Goal: Transaction & Acquisition: Purchase product/service

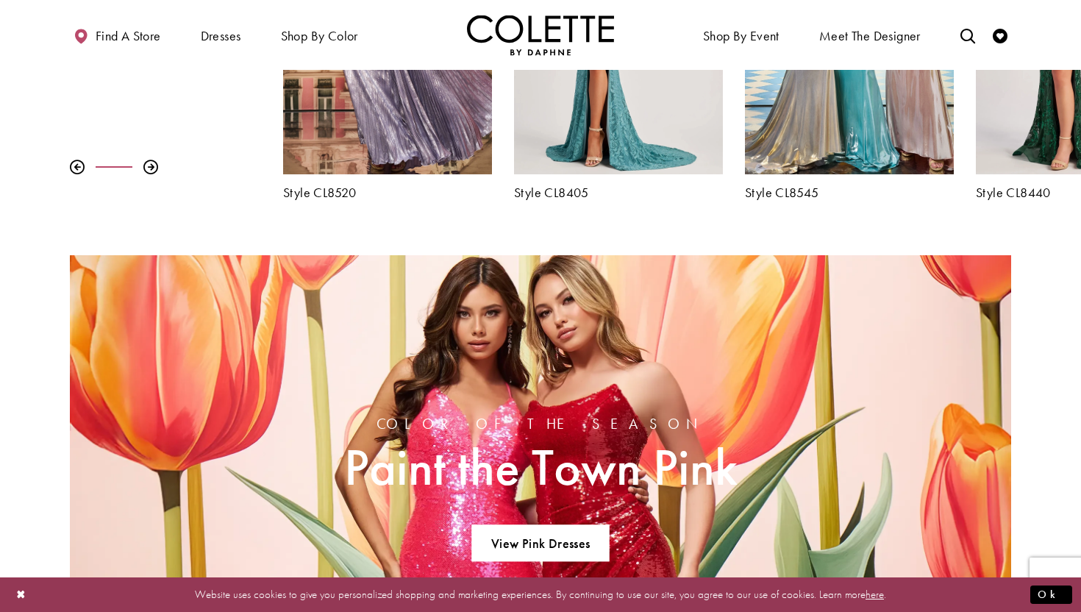
scroll to position [741, 0]
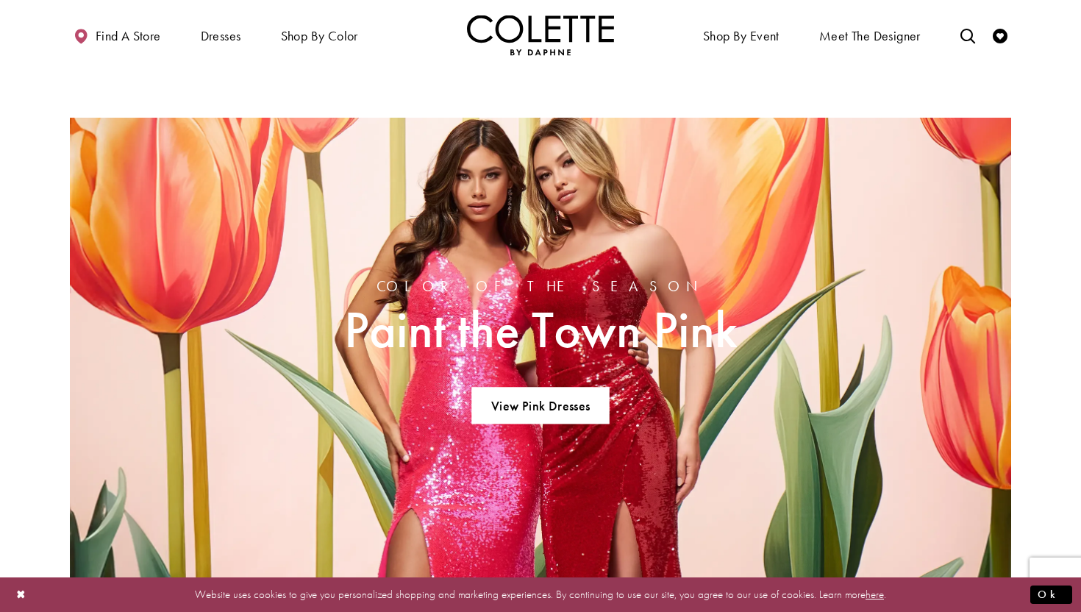
scroll to position [872, 0]
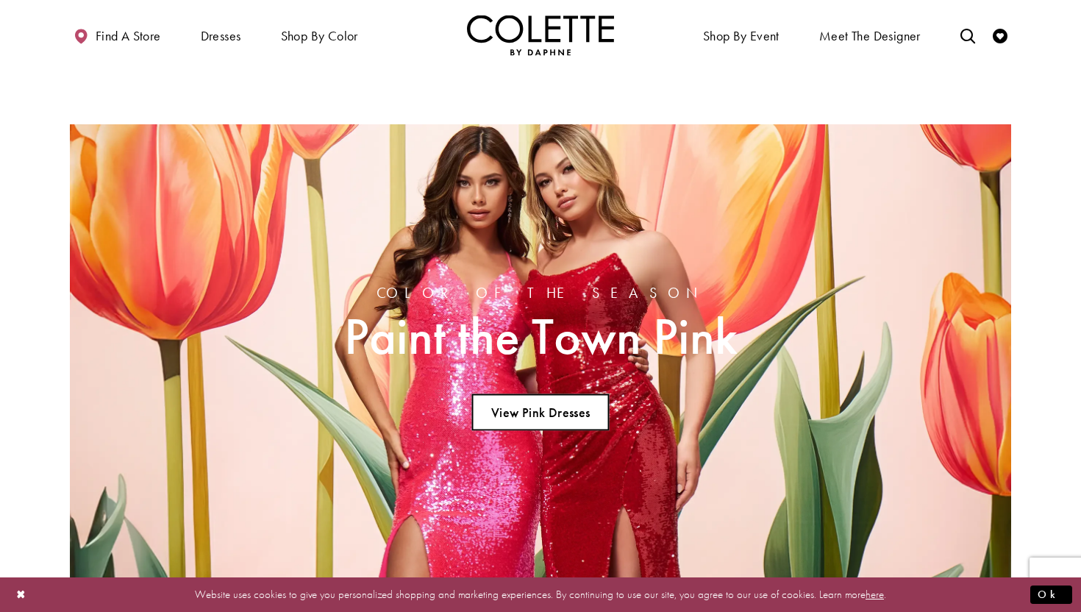
drag, startPoint x: 540, startPoint y: 411, endPoint x: 540, endPoint y: 396, distance: 15.4
click at [540, 411] on link "View Pink Dresses" at bounding box center [540, 412] width 138 height 37
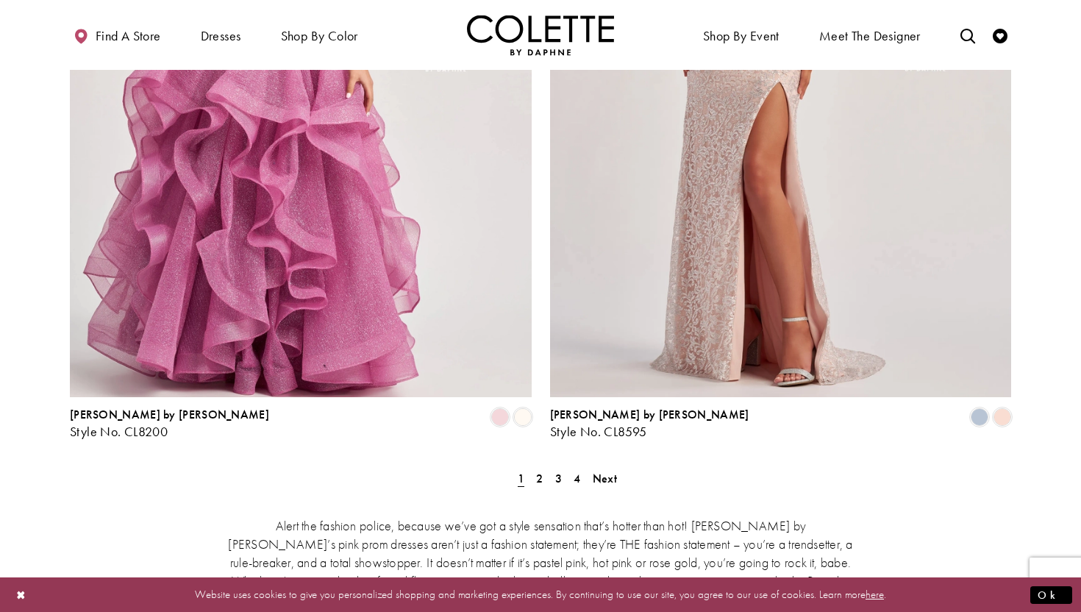
scroll to position [2614, 0]
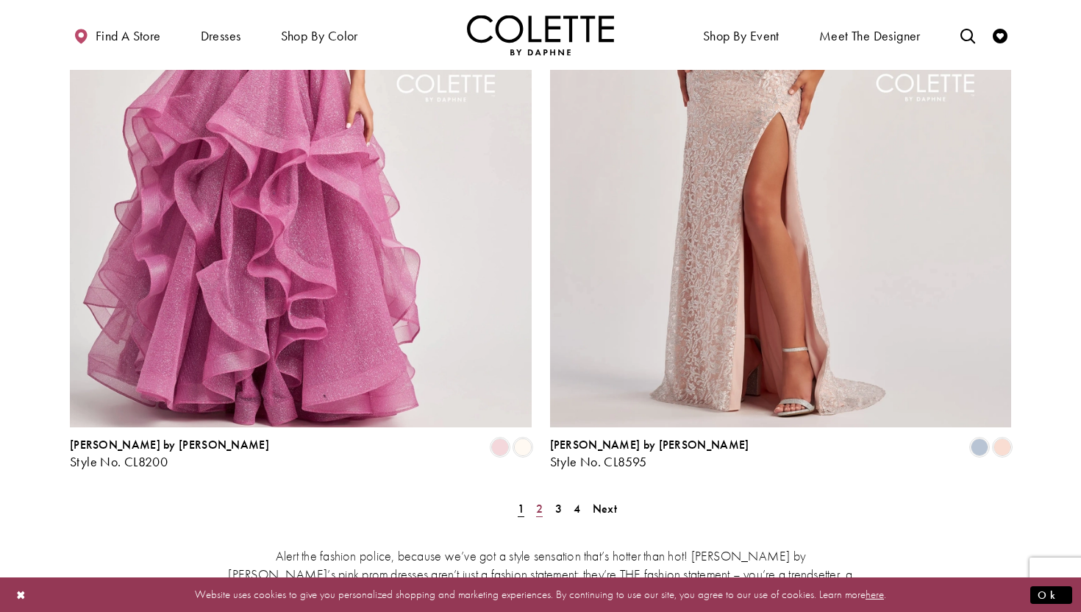
click at [540, 501] on span "2" at bounding box center [539, 508] width 7 height 15
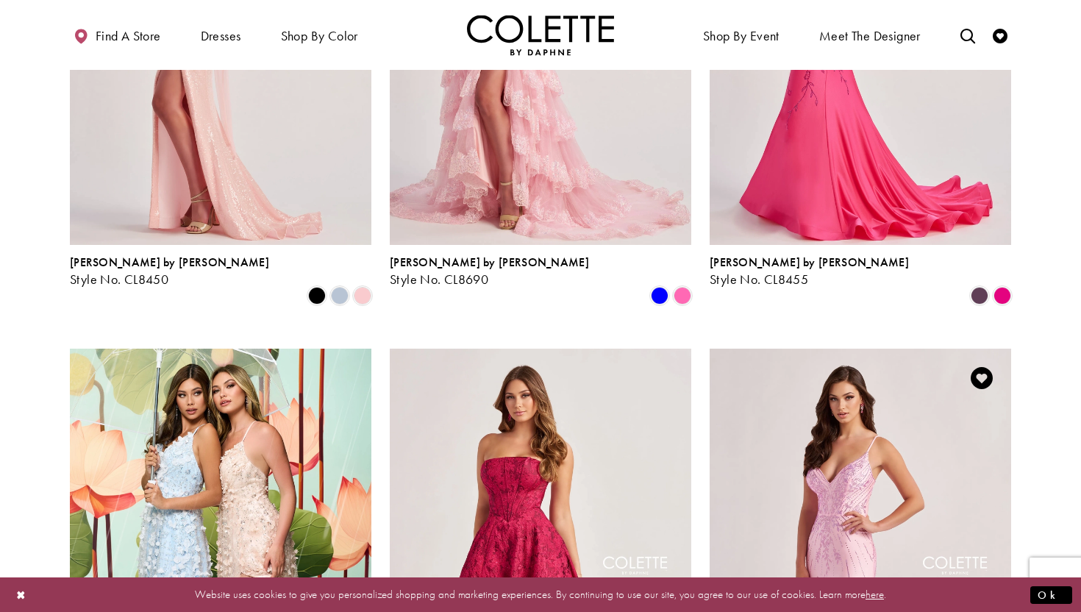
scroll to position [910, 0]
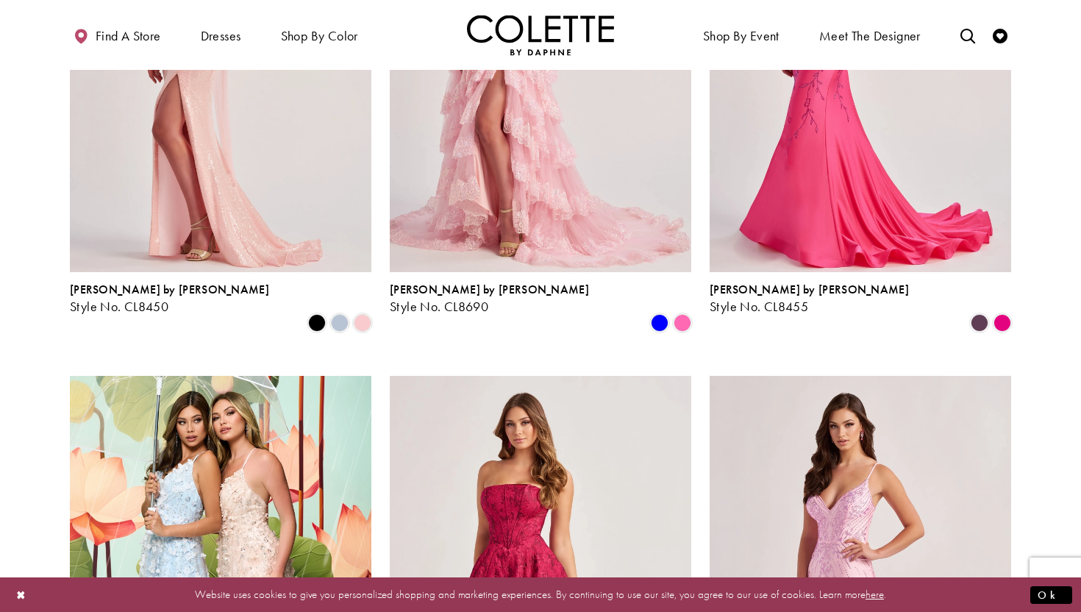
click at [505, 154] on img "Visit Colette by Daphne Style No. CL8690 Page" at bounding box center [541, 52] width 302 height 438
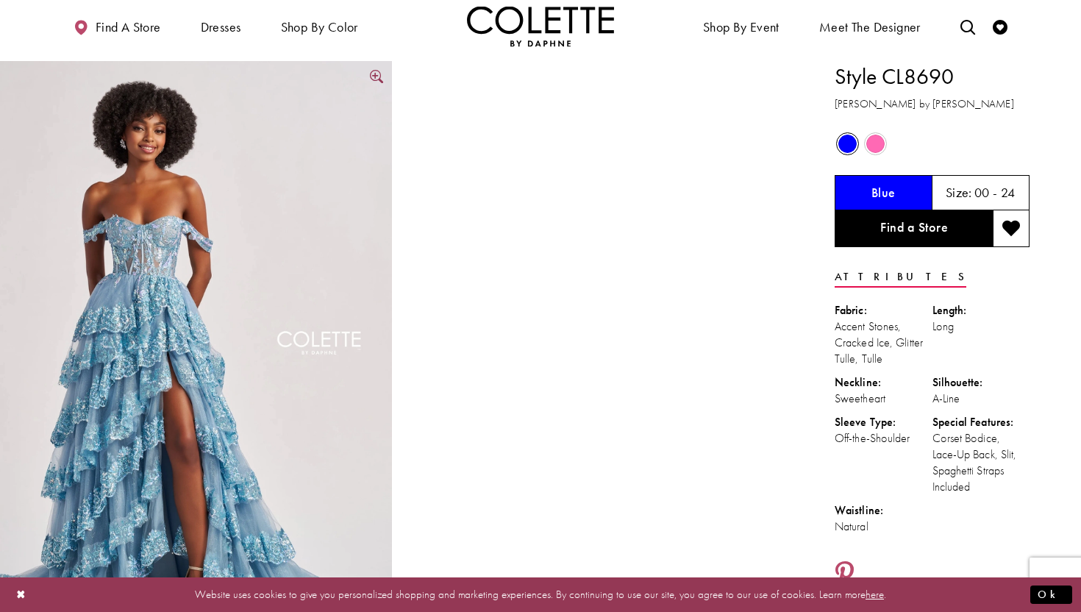
scroll to position [47, 0]
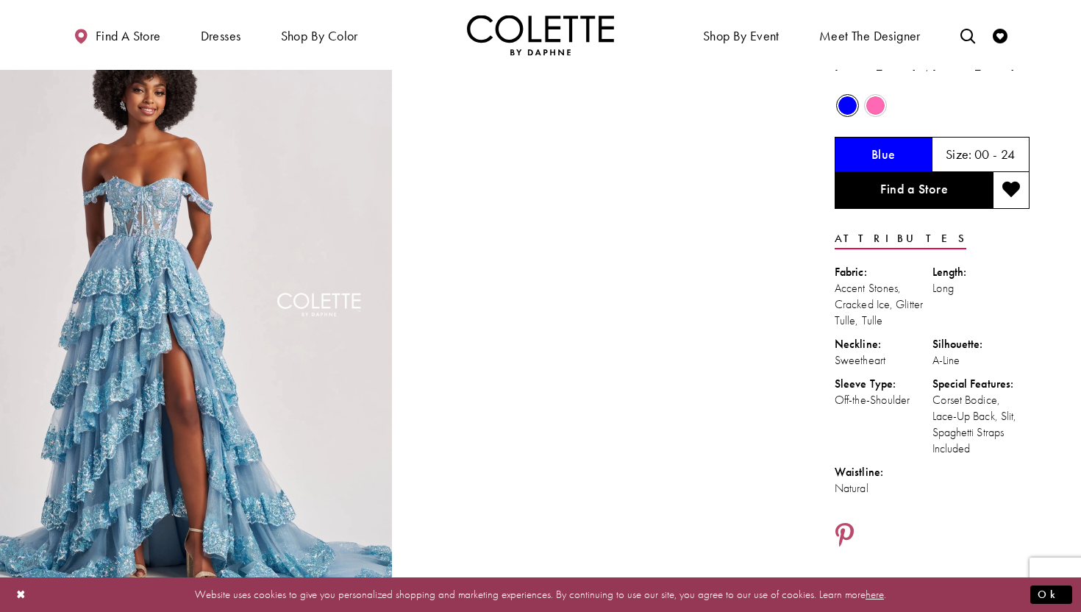
click at [878, 106] on span "Product color controls state depends on size chosen" at bounding box center [875, 105] width 18 height 18
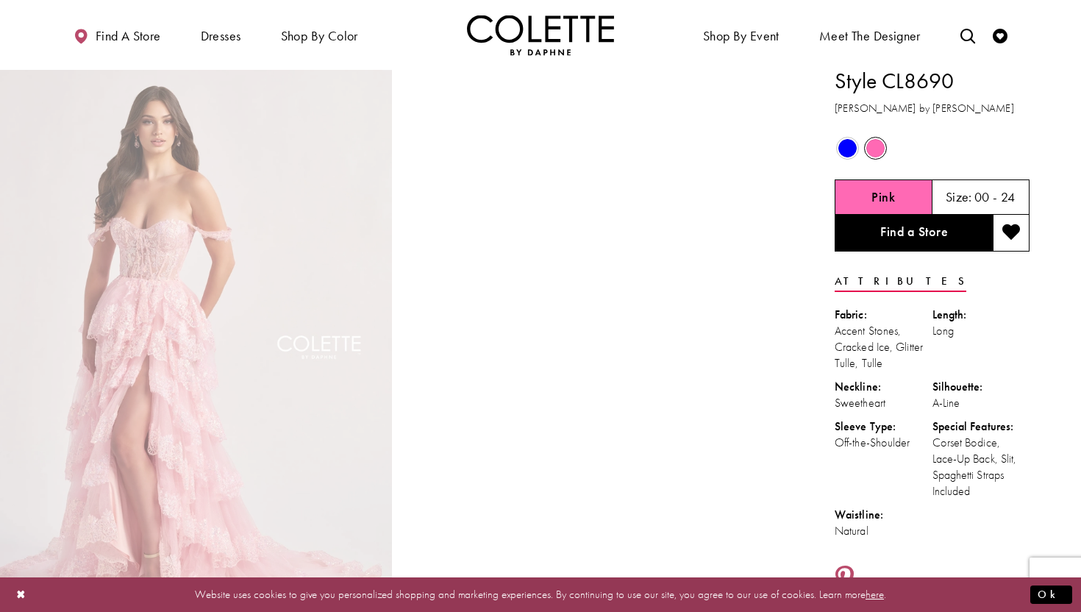
scroll to position [0, 0]
